Goal: Find specific page/section: Find specific page/section

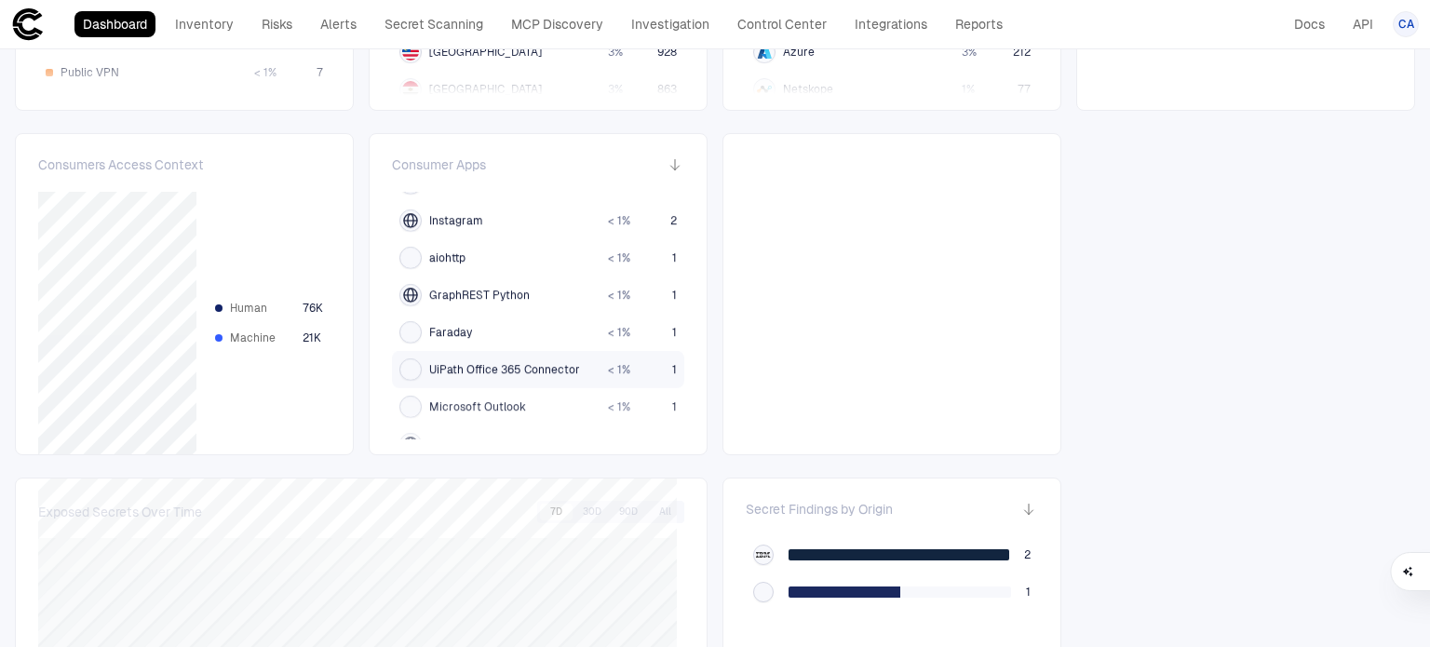
scroll to position [1824, 0]
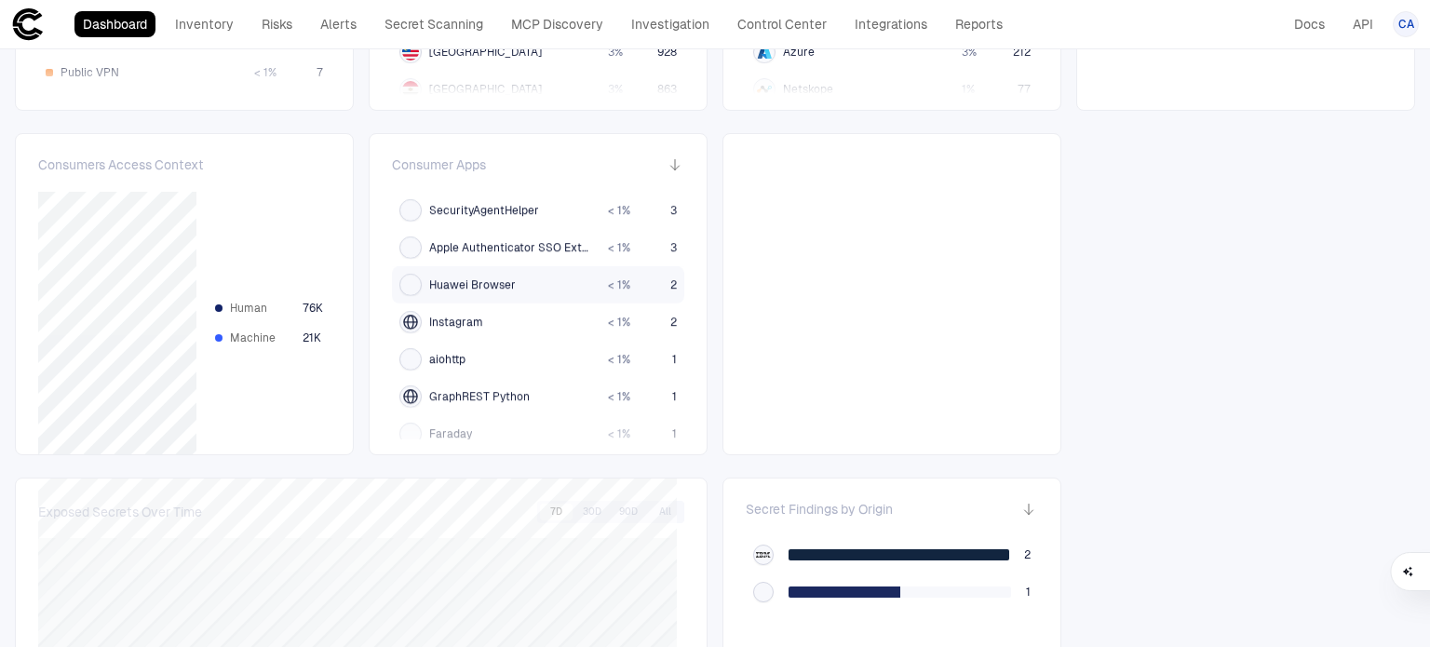
click at [496, 279] on span "Huawei Browser" at bounding box center [472, 284] width 87 height 15
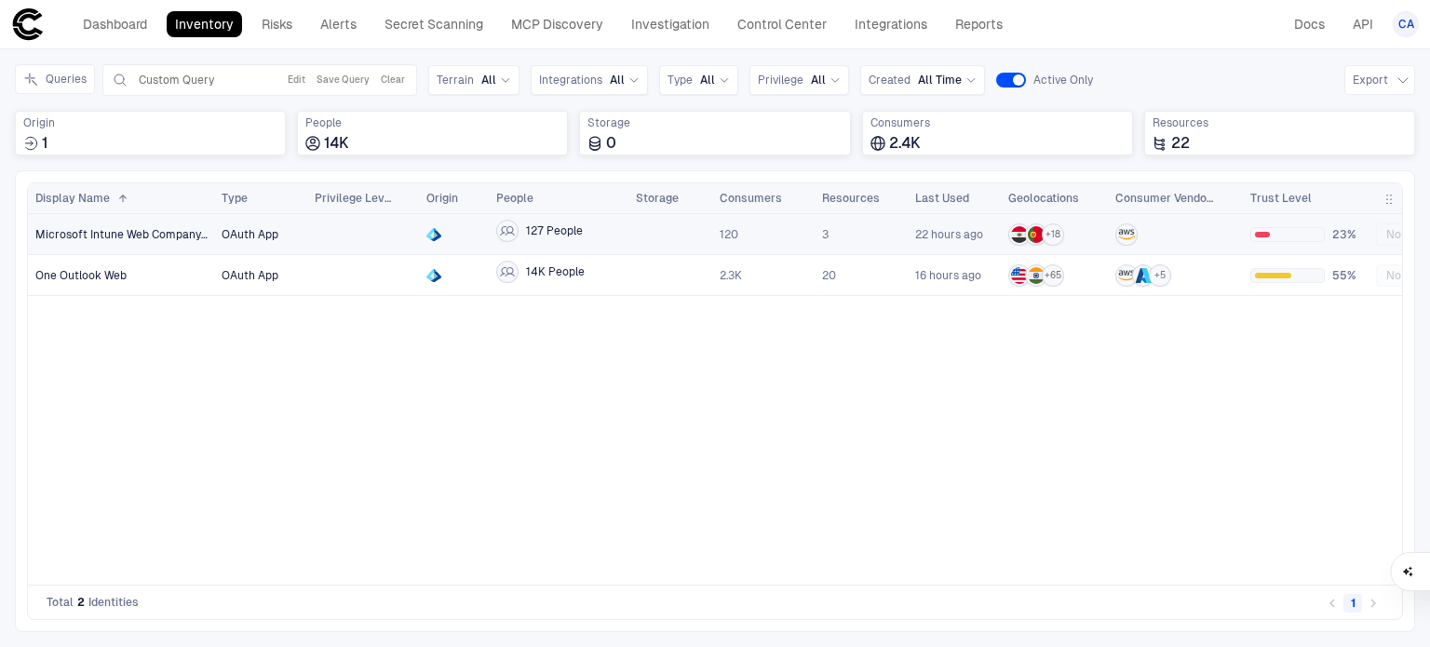
click at [886, 233] on span "3" at bounding box center [861, 234] width 78 height 37
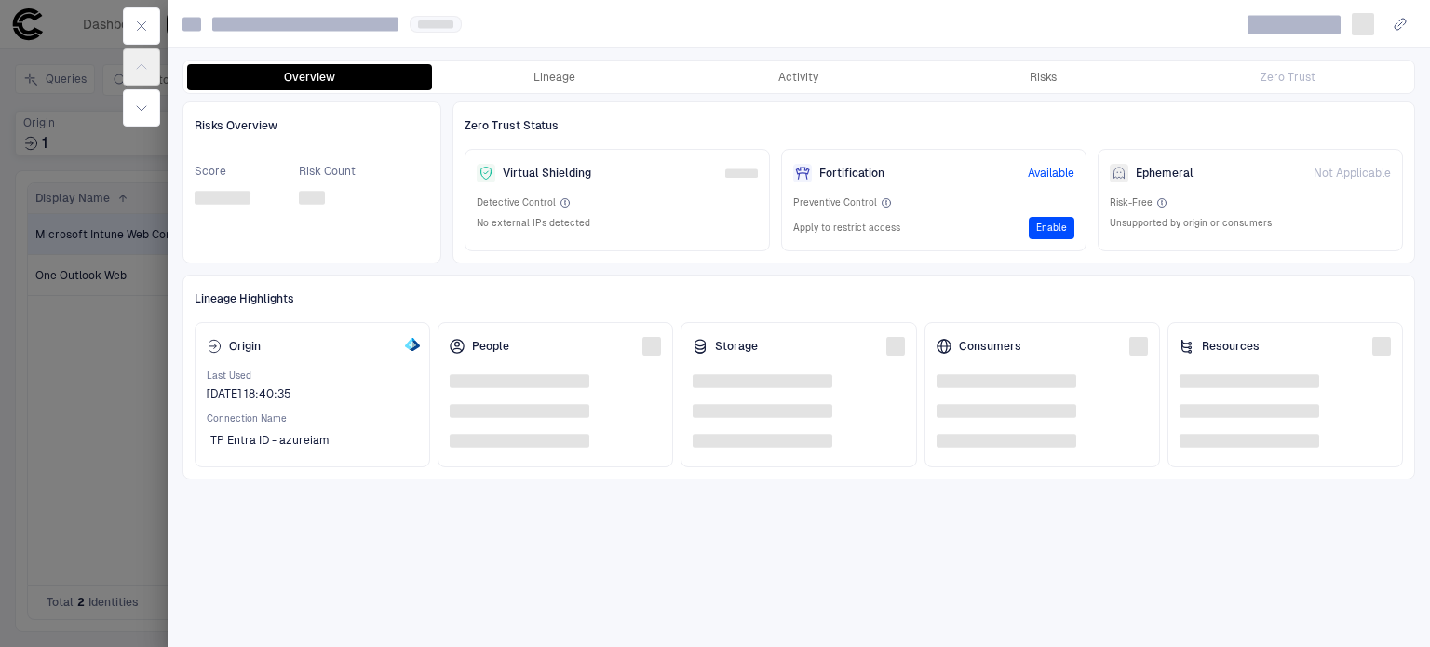
click at [97, 399] on div at bounding box center [715, 323] width 1430 height 647
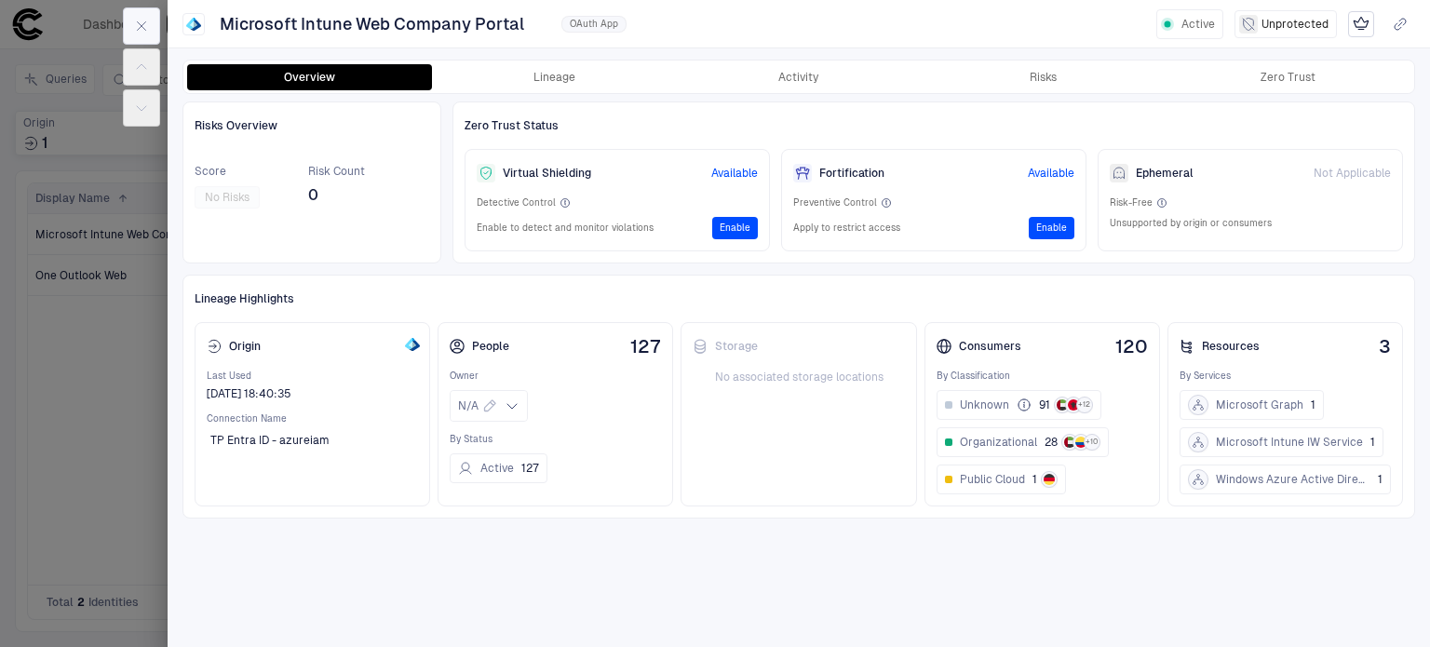
click at [152, 21] on button "button" at bounding box center [141, 25] width 37 height 37
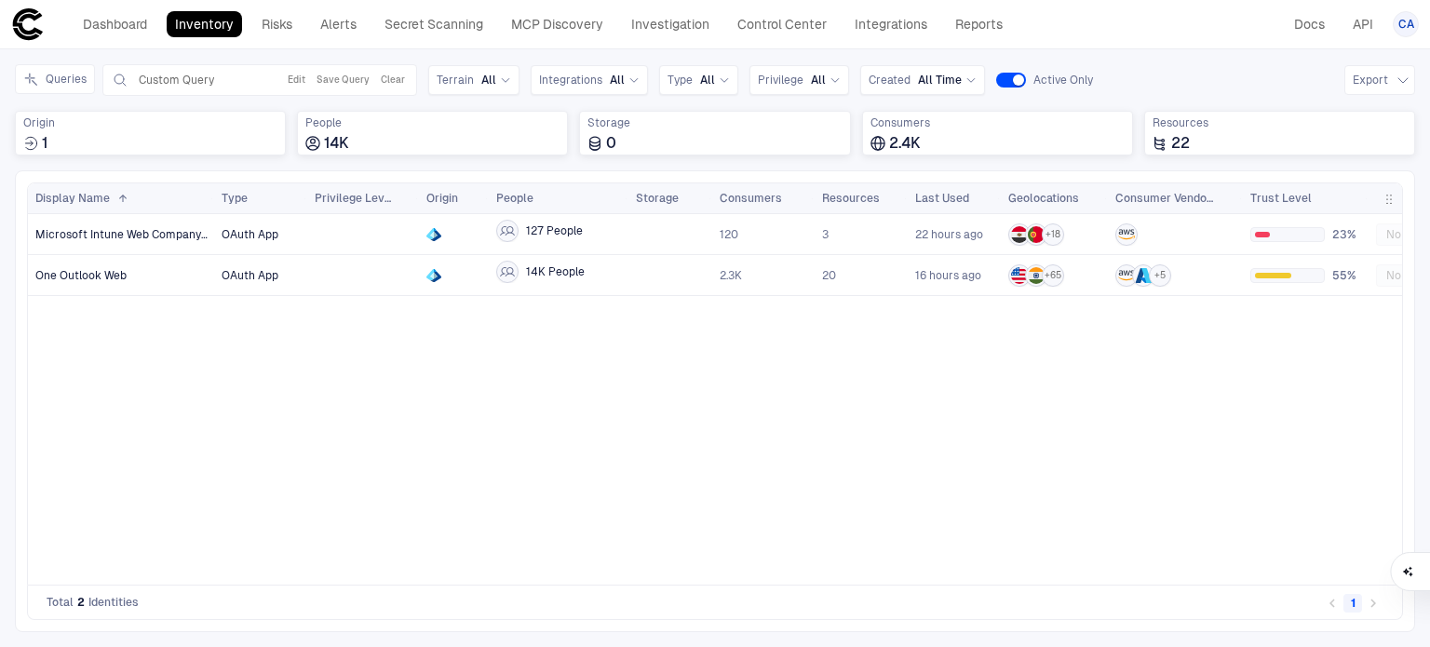
click at [30, 28] on icon at bounding box center [28, 24] width 34 height 34
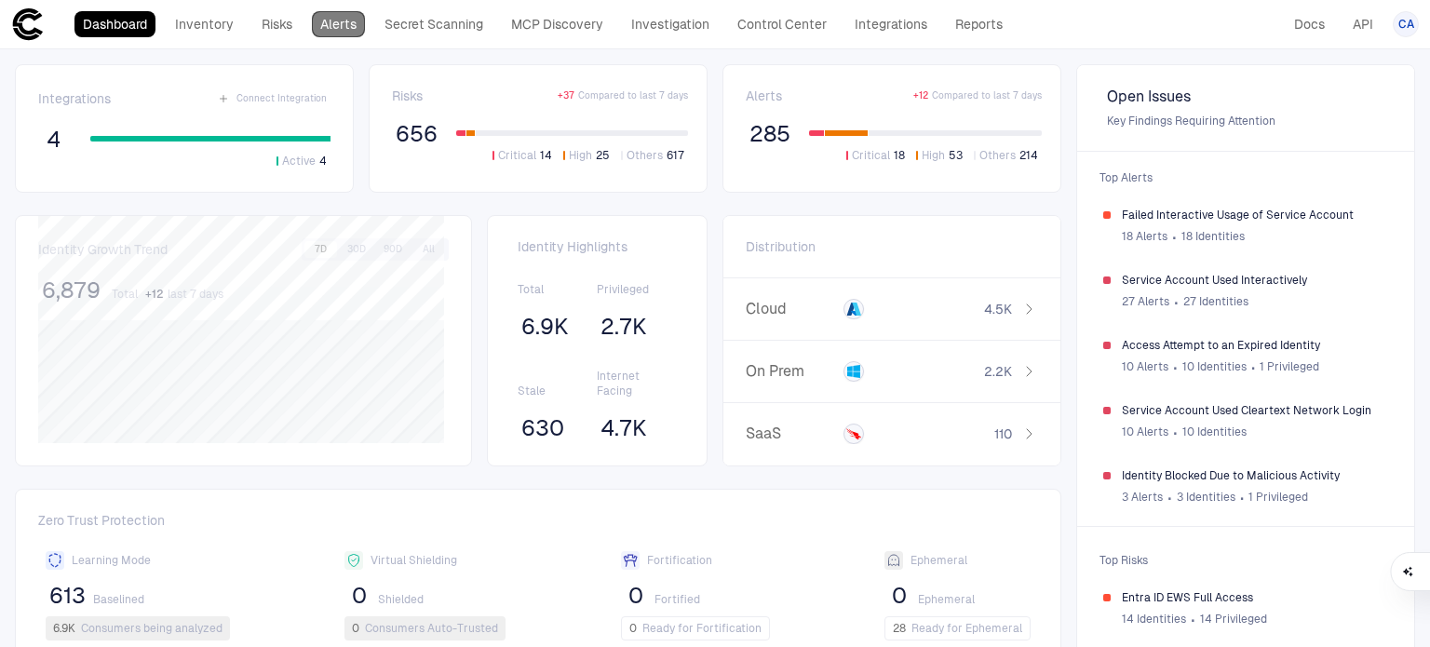
click at [335, 21] on link "Alerts" at bounding box center [338, 24] width 53 height 26
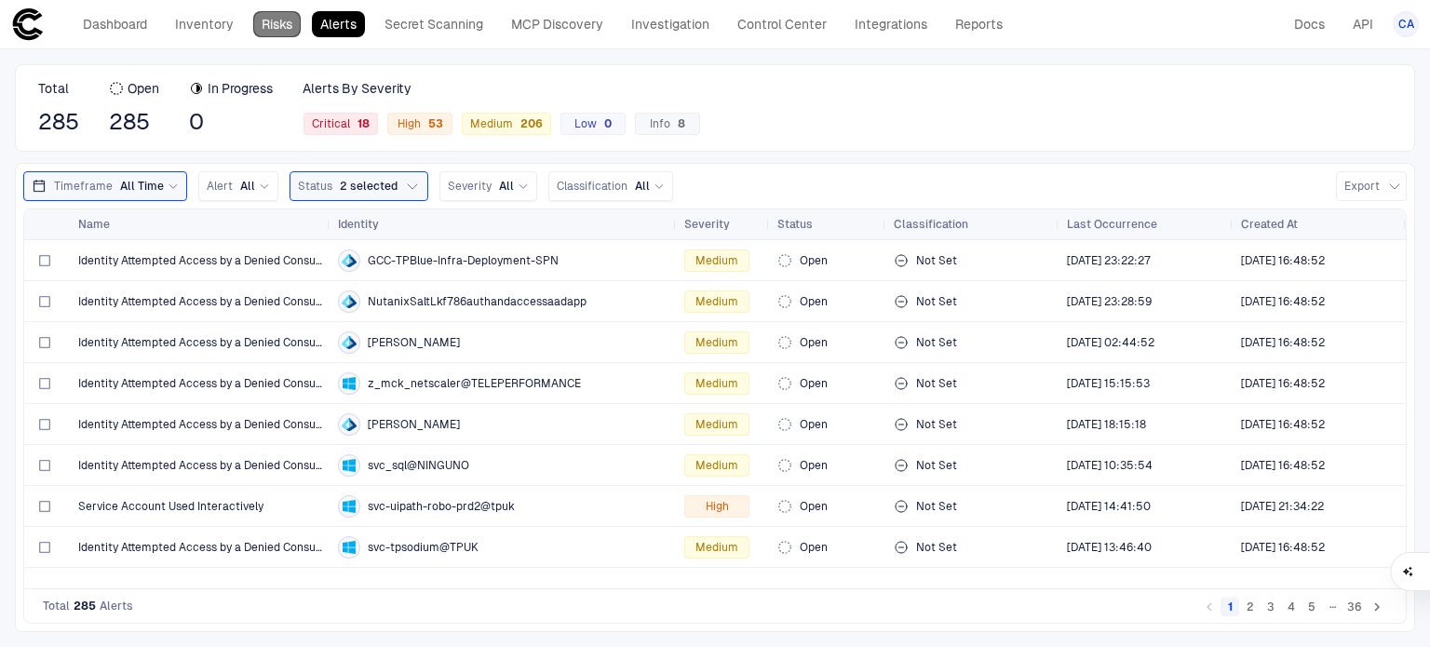
click at [289, 34] on link "Risks" at bounding box center [276, 24] width 47 height 26
